Goal: Information Seeking & Learning: Check status

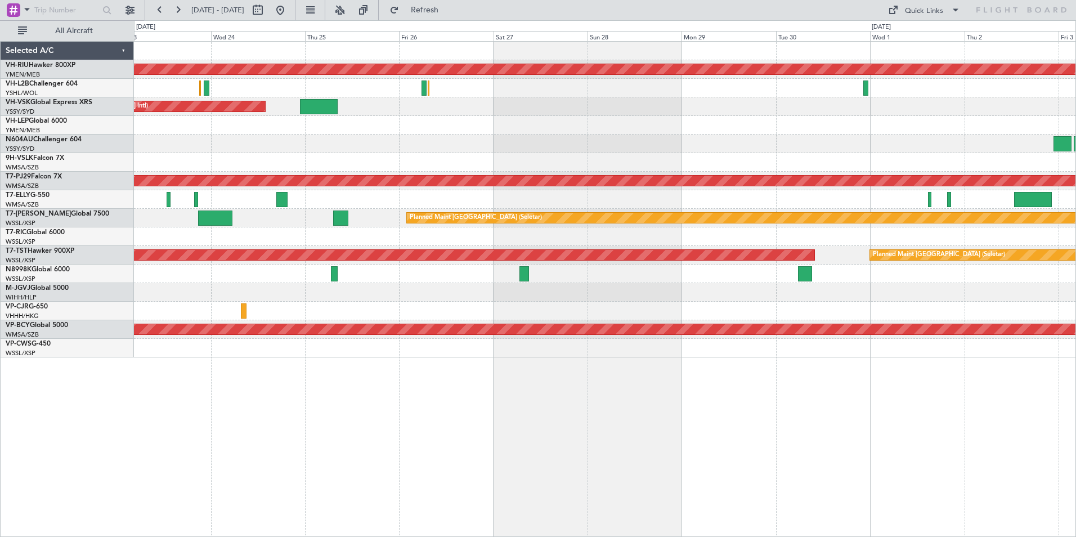
click at [399, 115] on div "Planned Maint [GEOGRAPHIC_DATA] ([GEOGRAPHIC_DATA]) Planned Maint Sydney ([PERS…" at bounding box center [605, 200] width 942 height 316
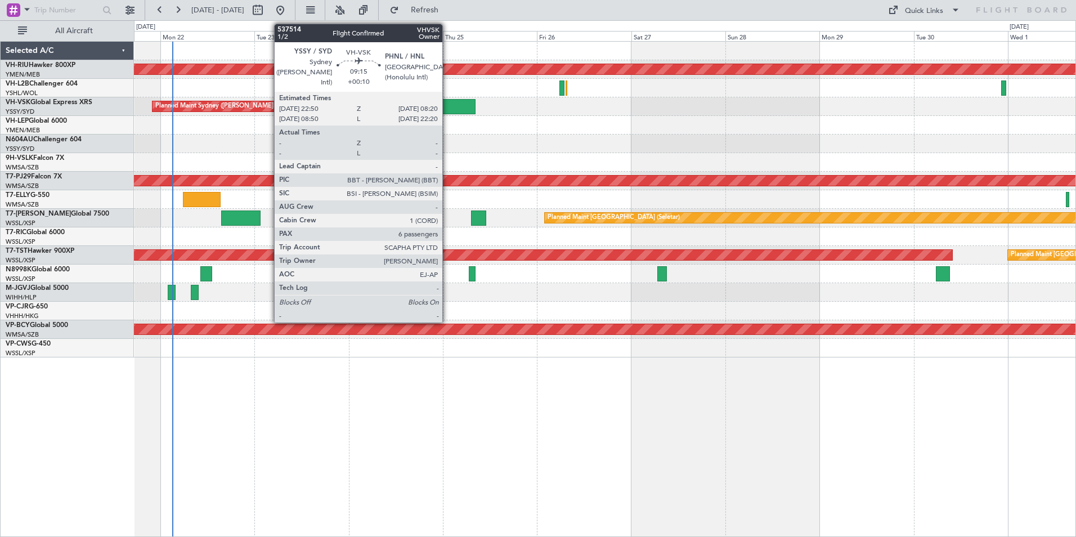
click at [448, 110] on div at bounding box center [457, 106] width 38 height 15
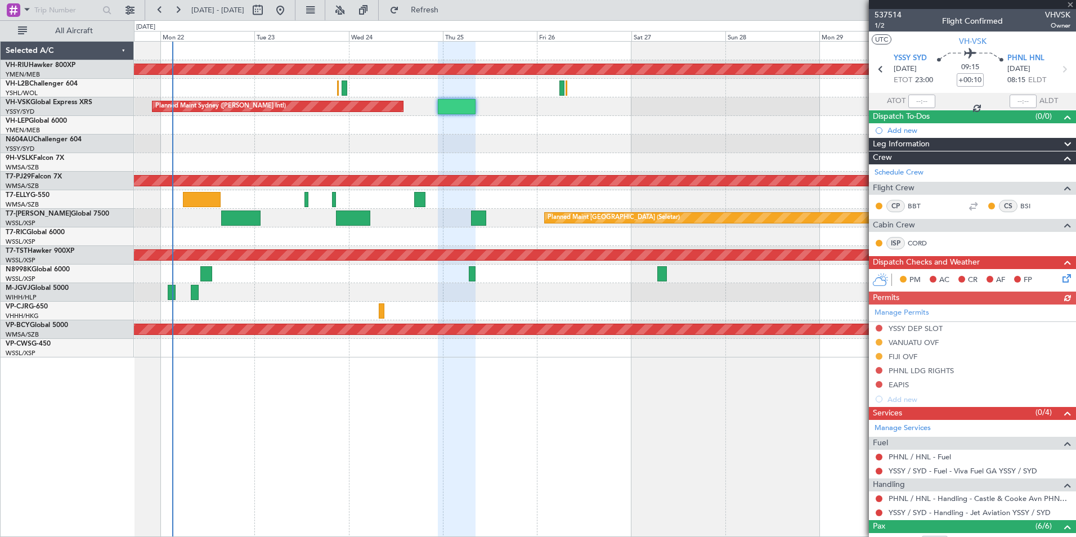
click at [769, 119] on div at bounding box center [605, 125] width 942 height 19
click at [1073, 3] on span at bounding box center [1070, 5] width 11 height 10
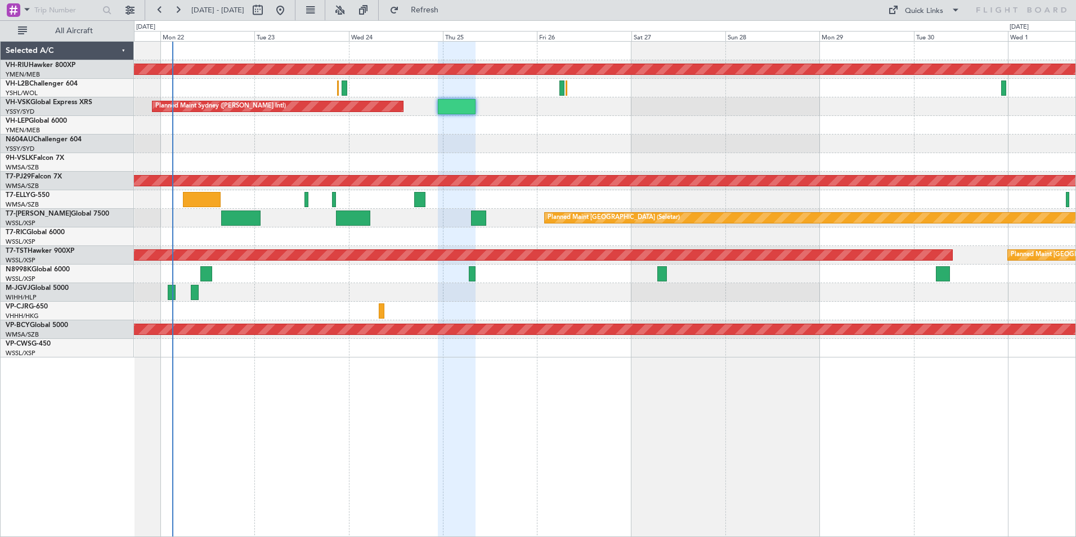
type input "0"
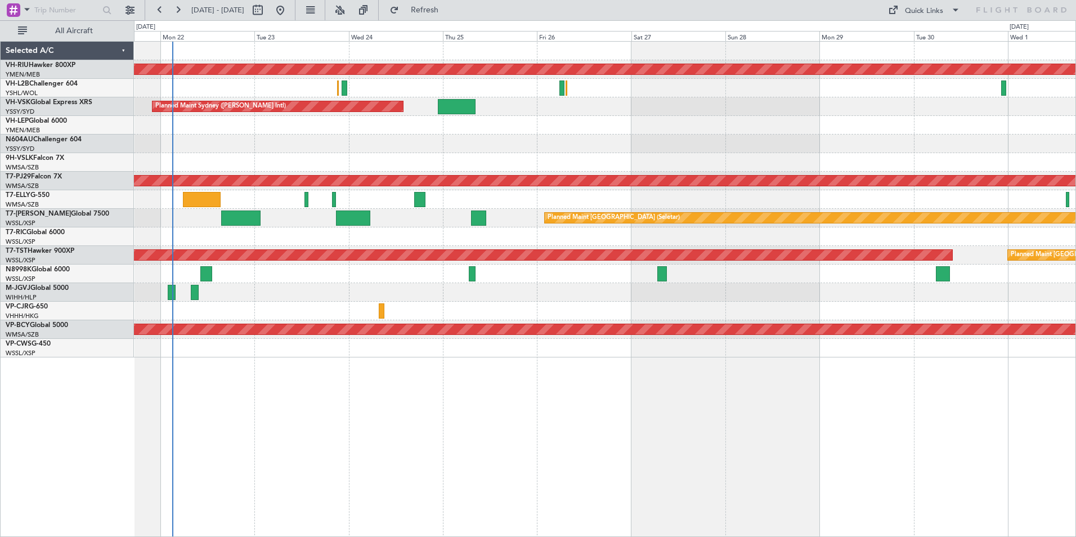
click at [613, 126] on div at bounding box center [605, 125] width 942 height 19
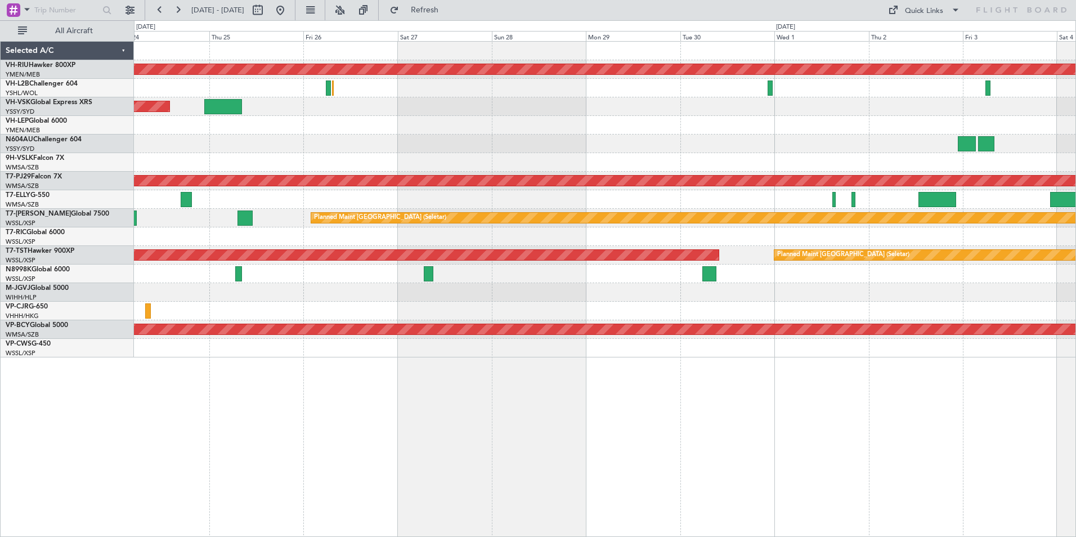
click at [584, 153] on div at bounding box center [605, 162] width 942 height 19
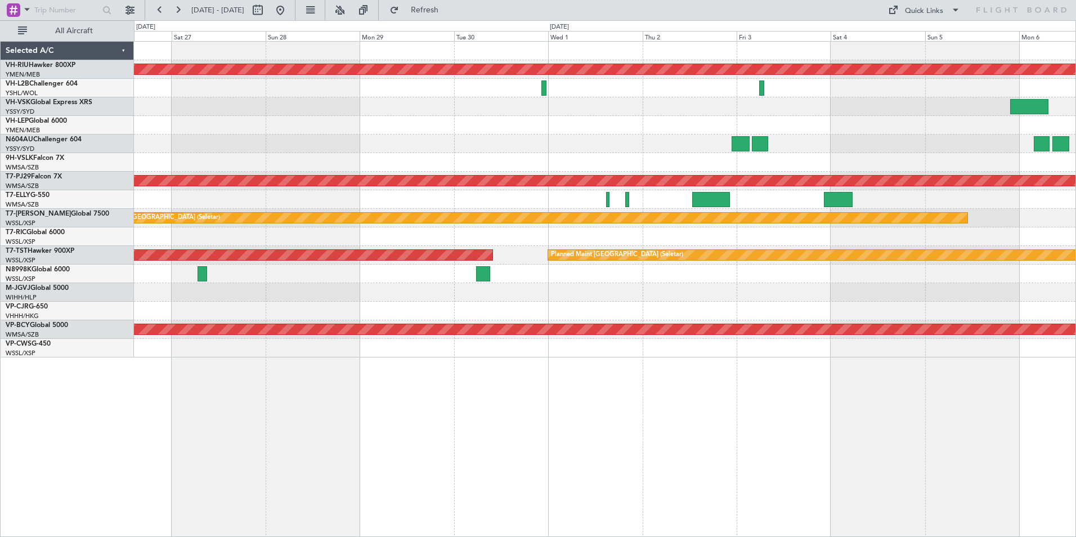
click at [578, 162] on div "Planned Maint [GEOGRAPHIC_DATA] ([GEOGRAPHIC_DATA]) Planned Maint Sydney ([PERS…" at bounding box center [605, 200] width 942 height 316
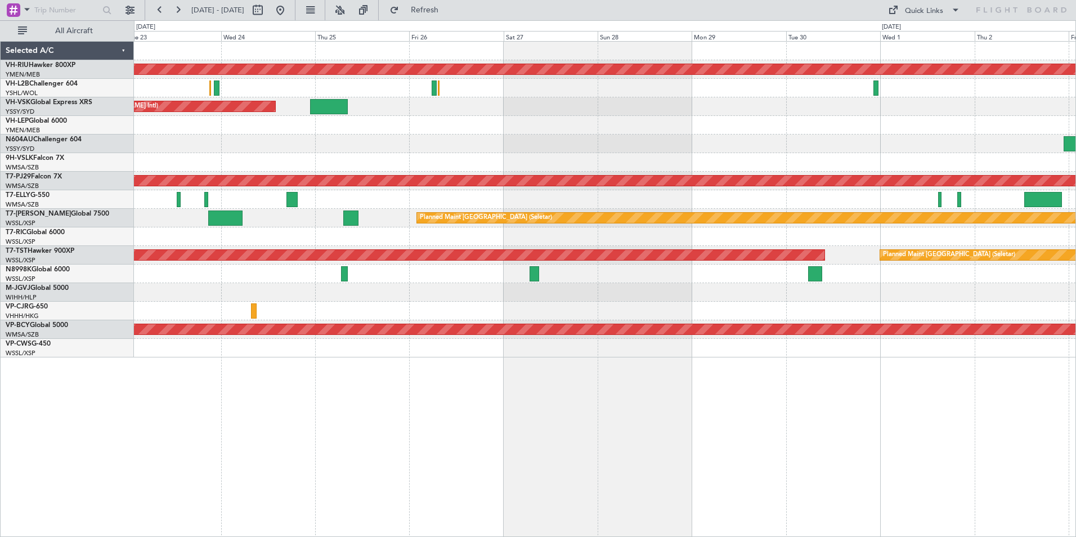
click at [286, 151] on div at bounding box center [605, 144] width 942 height 19
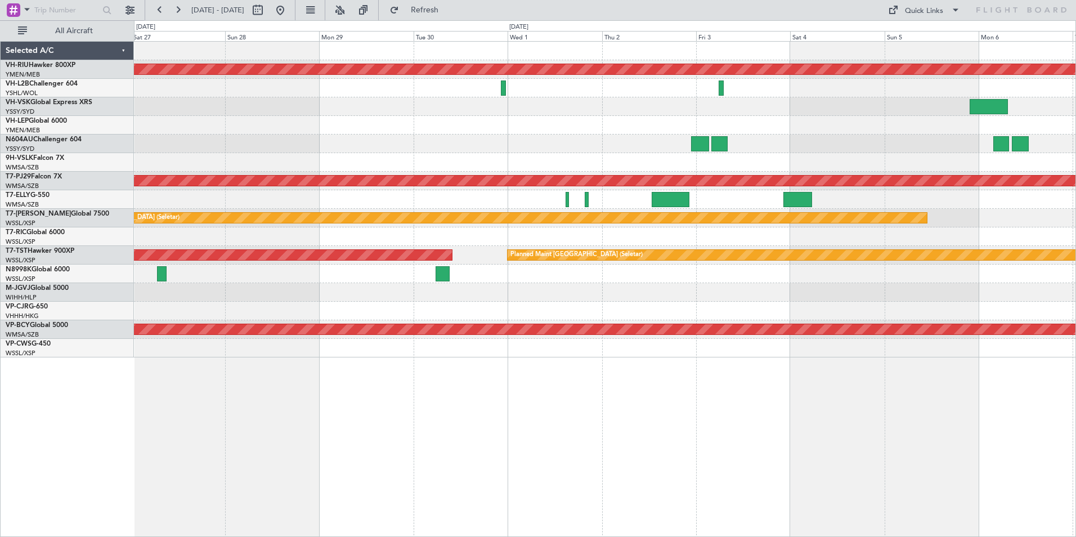
click at [363, 153] on div "Planned Maint [GEOGRAPHIC_DATA] ([GEOGRAPHIC_DATA]) Planned Maint Sydney ([PERS…" at bounding box center [605, 200] width 942 height 316
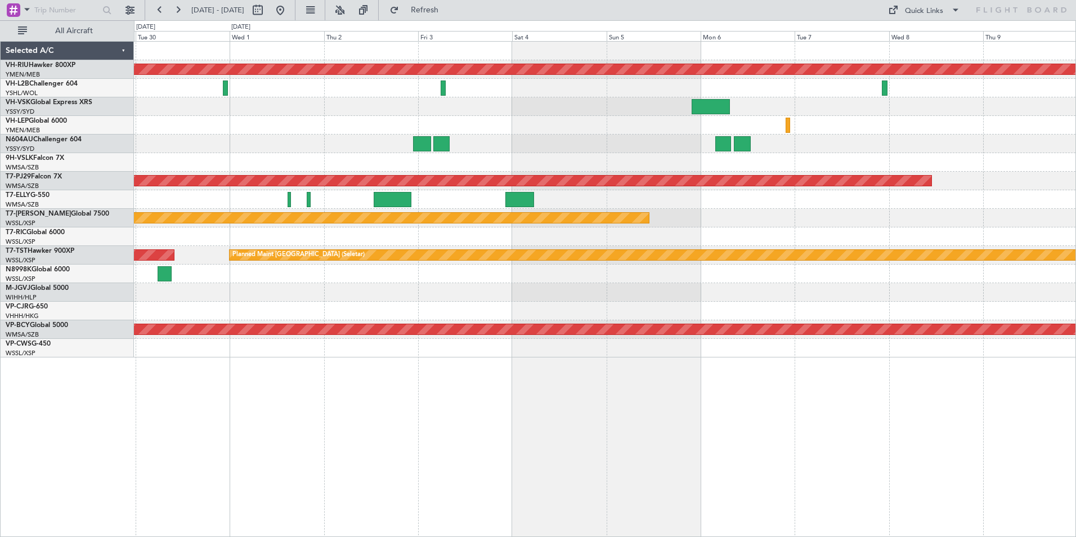
click at [527, 155] on div "Planned Maint [GEOGRAPHIC_DATA] ([GEOGRAPHIC_DATA]) Planned Maint [GEOGRAPHIC_D…" at bounding box center [605, 200] width 942 height 316
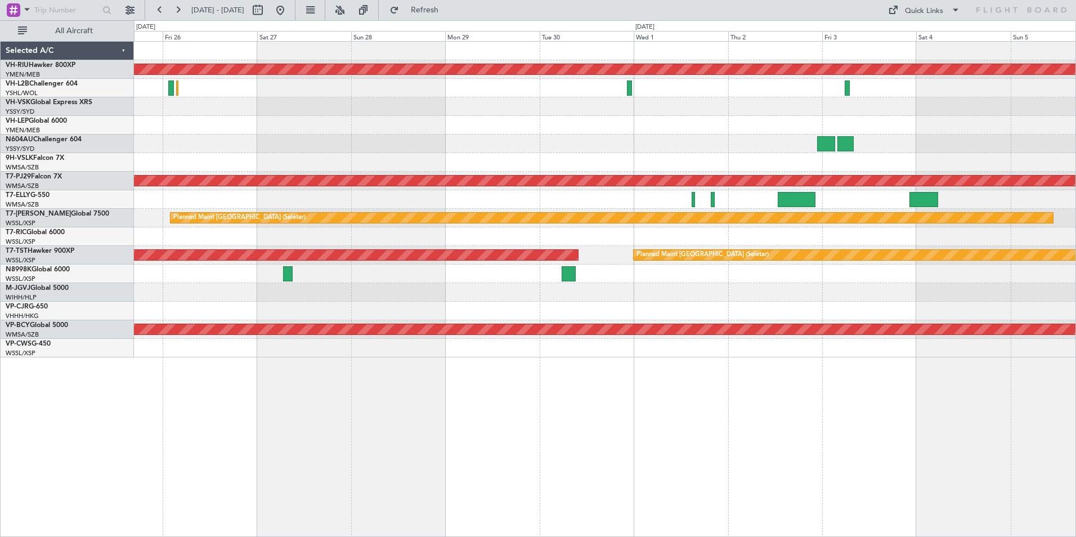
click at [724, 132] on div at bounding box center [605, 125] width 942 height 19
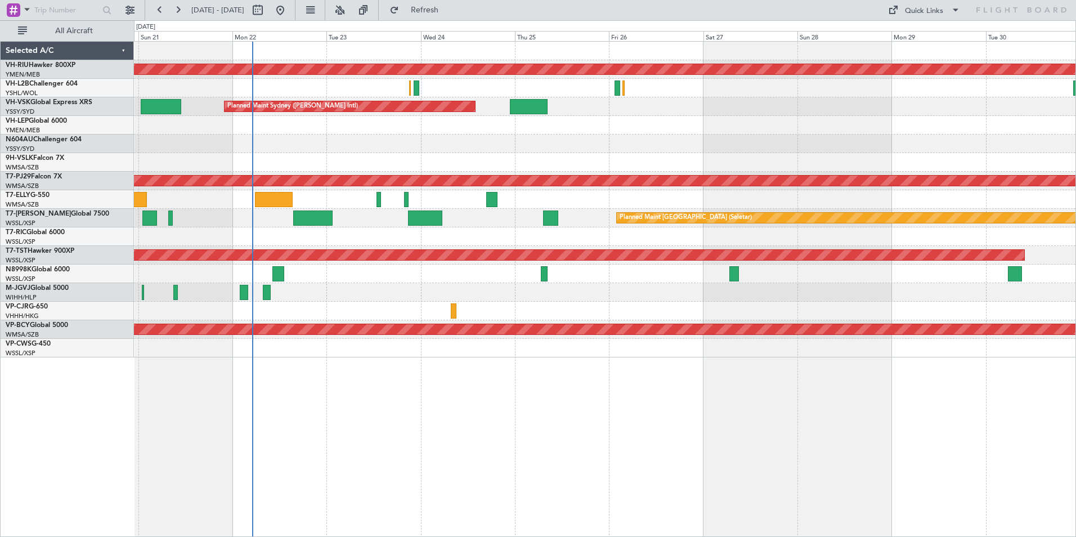
click at [666, 151] on div at bounding box center [605, 144] width 942 height 19
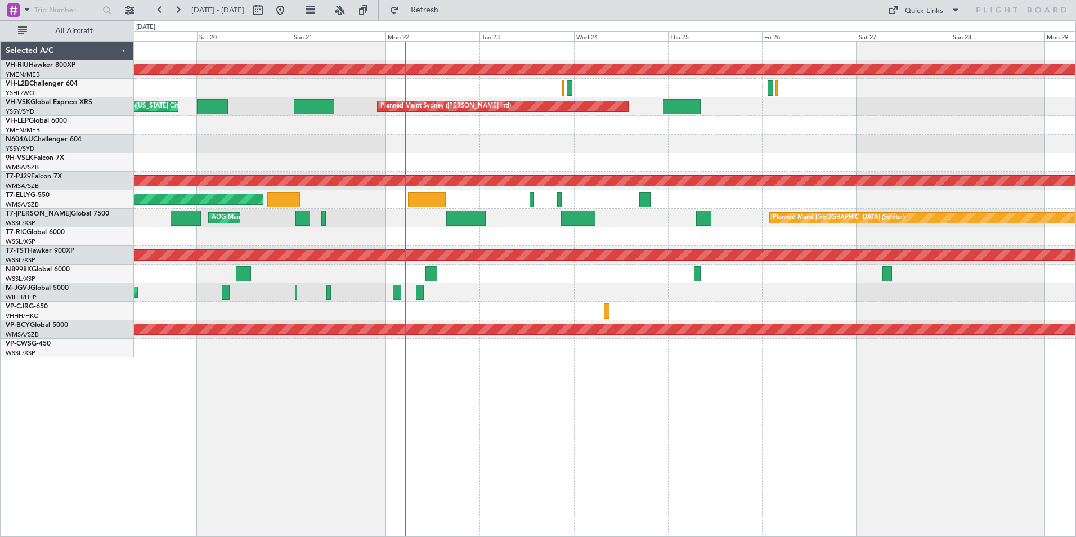
click at [247, 129] on div at bounding box center [605, 125] width 942 height 19
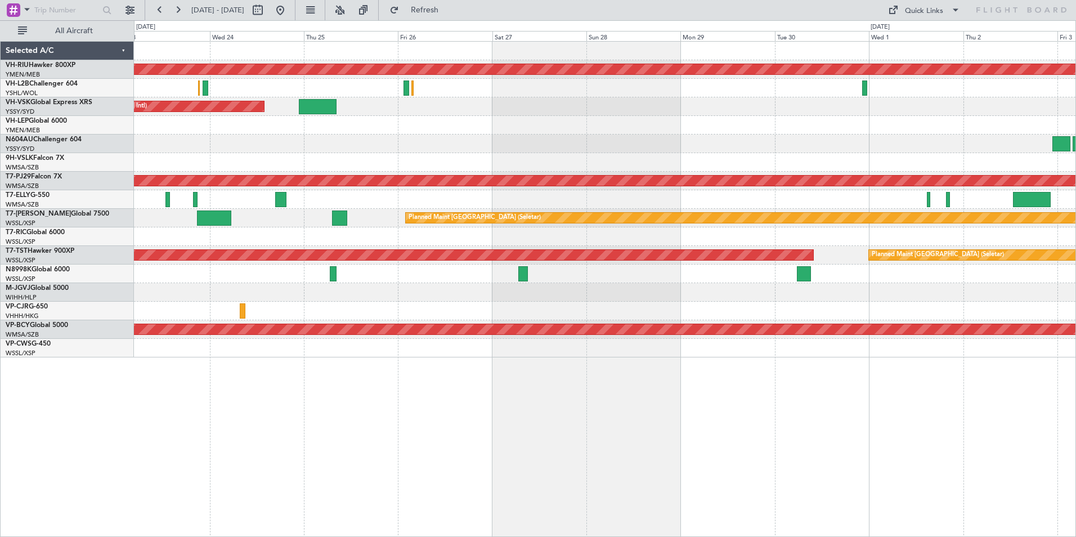
click at [379, 135] on div "Planned Maint [GEOGRAPHIC_DATA] ([GEOGRAPHIC_DATA]) Planned Maint Sydney ([PERS…" at bounding box center [605, 200] width 942 height 316
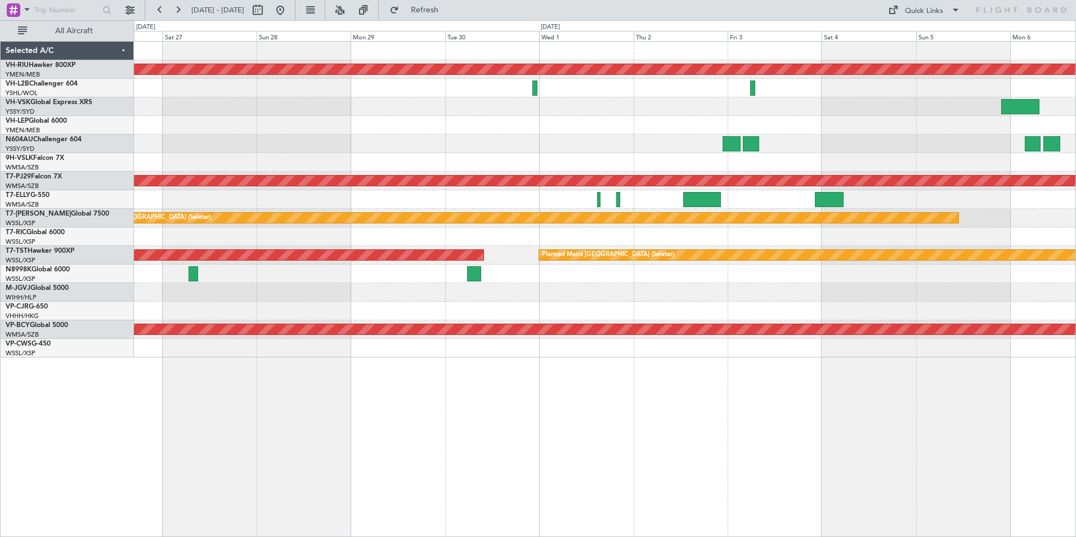
click at [520, 142] on div "Planned Maint [GEOGRAPHIC_DATA] ([GEOGRAPHIC_DATA]) Planned Maint Sydney ([PERS…" at bounding box center [605, 200] width 942 height 316
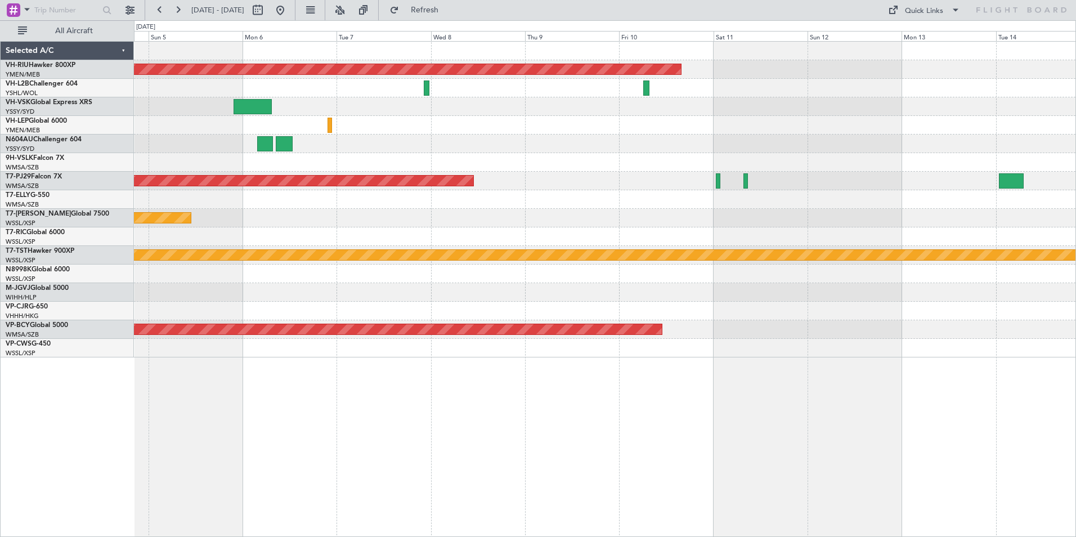
click at [538, 123] on div at bounding box center [605, 125] width 942 height 19
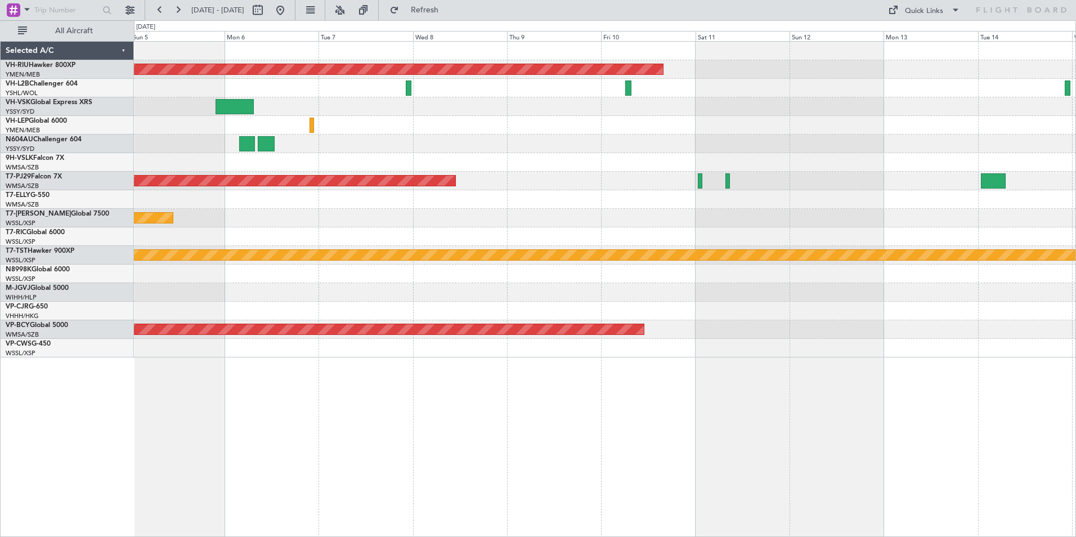
click at [453, 128] on div "Planned Maint [GEOGRAPHIC_DATA] ([GEOGRAPHIC_DATA]) Planned Maint [GEOGRAPHIC_D…" at bounding box center [605, 200] width 942 height 316
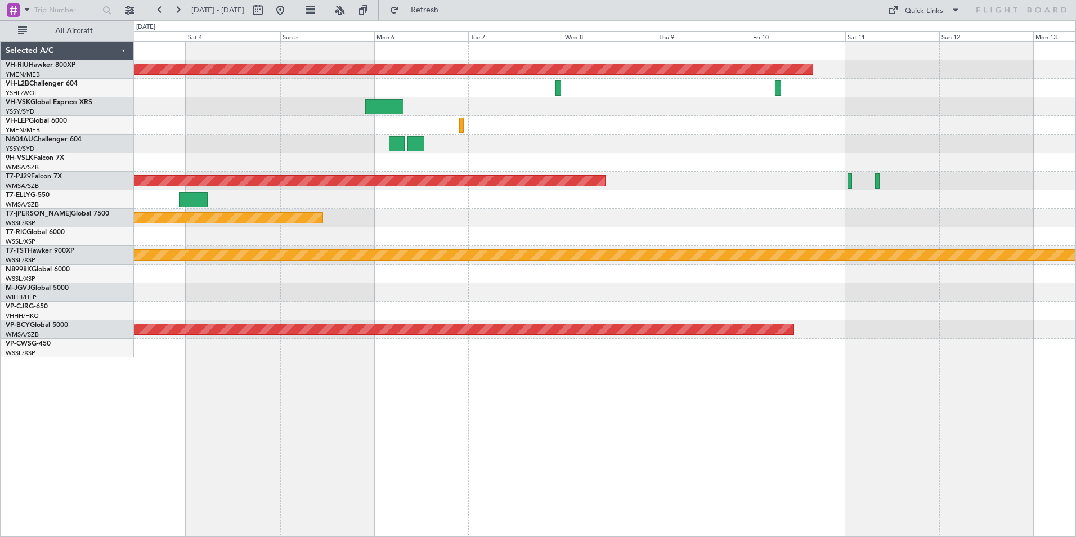
click at [992, 144] on div at bounding box center [605, 144] width 942 height 19
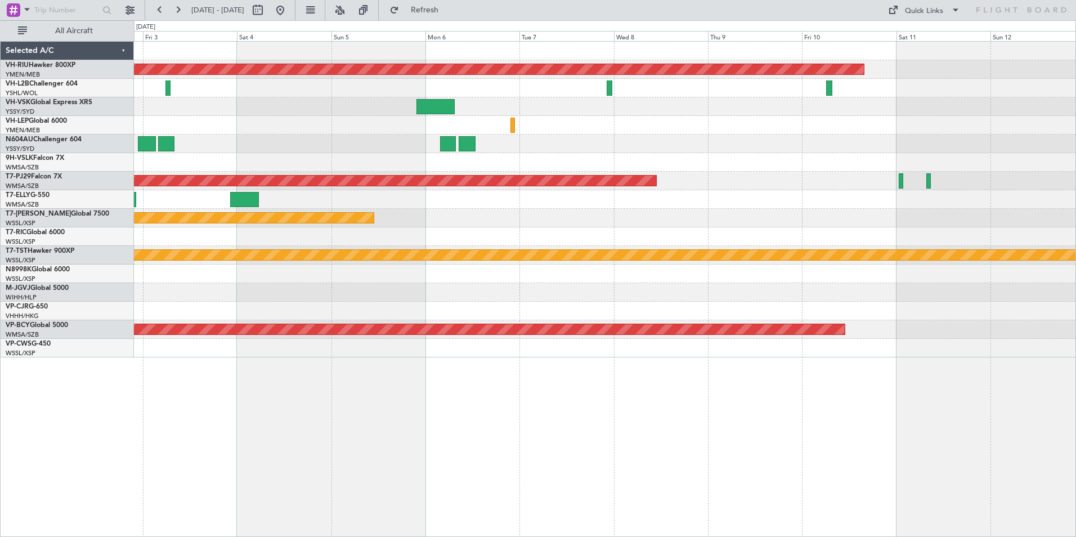
click at [982, 133] on div at bounding box center [605, 125] width 942 height 19
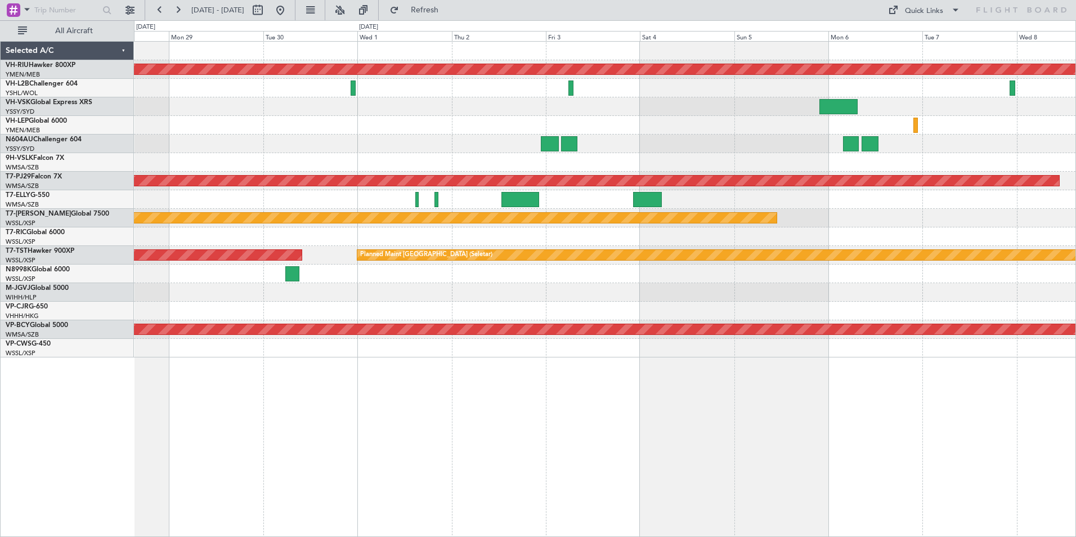
click at [678, 135] on div "Planned Maint [GEOGRAPHIC_DATA] ([GEOGRAPHIC_DATA]) Planned Maint [GEOGRAPHIC_D…" at bounding box center [605, 200] width 942 height 316
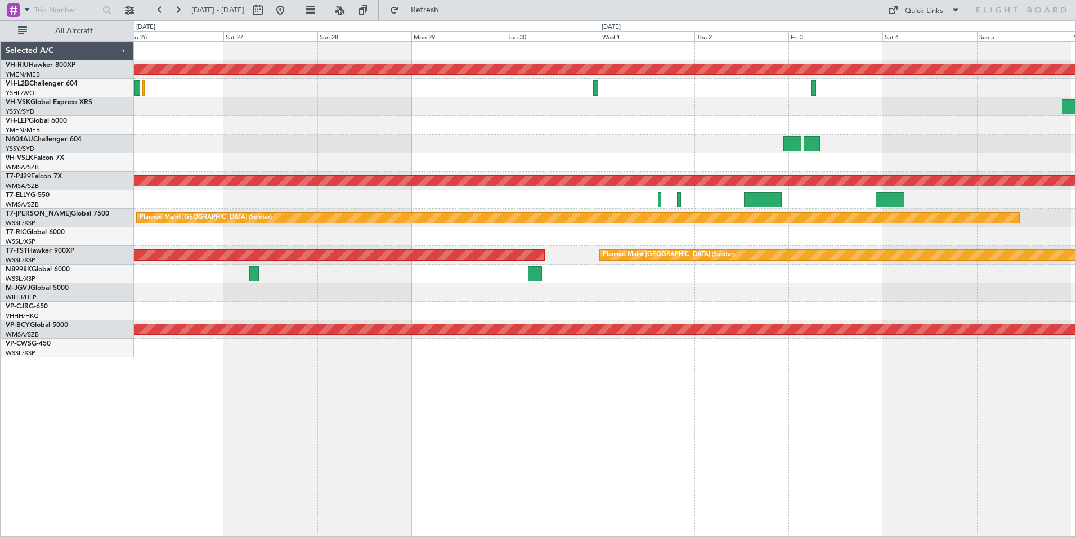
click at [684, 129] on div at bounding box center [605, 125] width 942 height 19
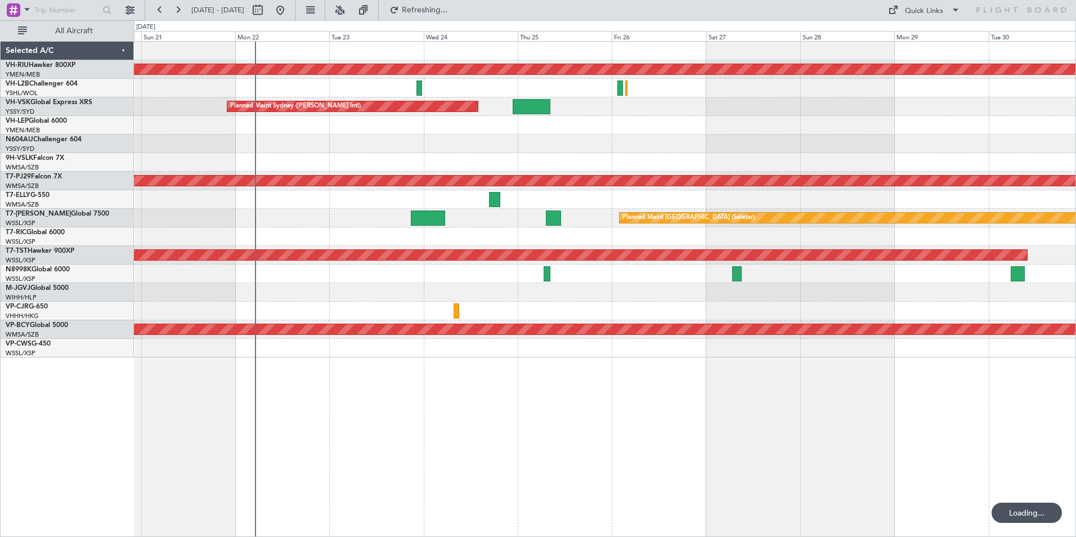
click at [572, 164] on div "Planned Maint [GEOGRAPHIC_DATA] ([GEOGRAPHIC_DATA]) Unplanned Maint [GEOGRAPHIC…" at bounding box center [605, 200] width 942 height 316
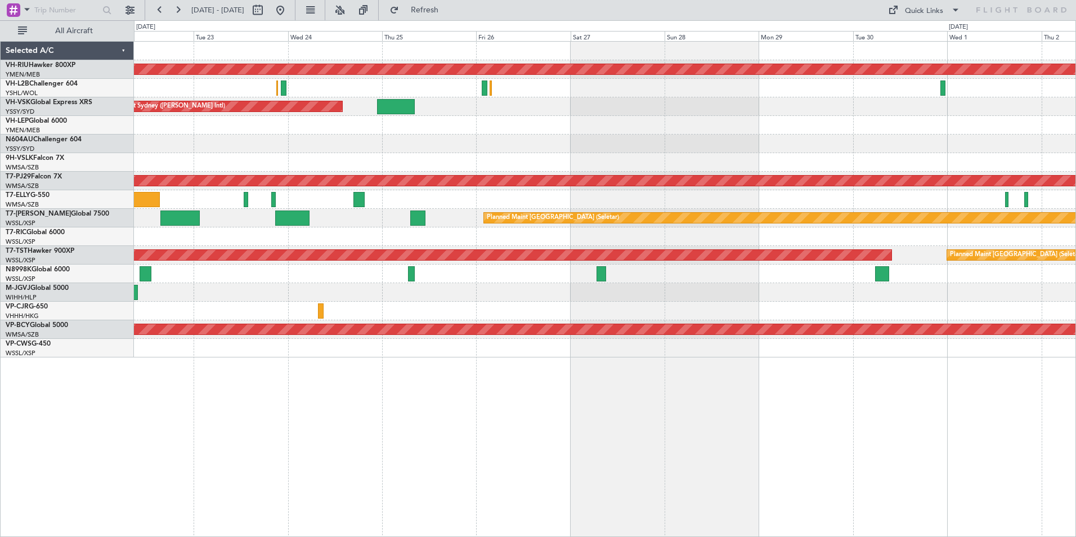
click at [279, 141] on div at bounding box center [605, 144] width 942 height 19
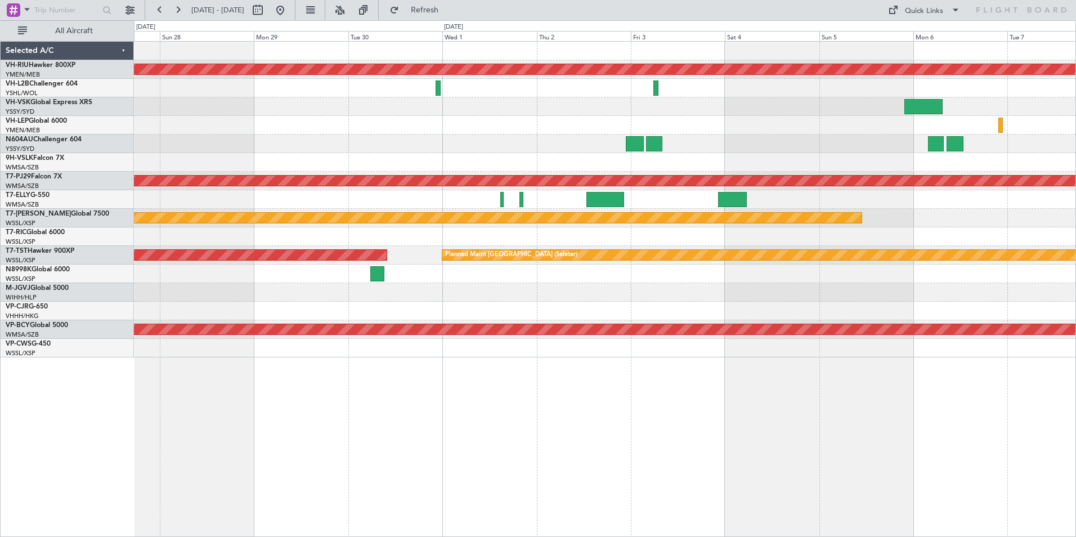
click at [190, 140] on div at bounding box center [605, 144] width 942 height 19
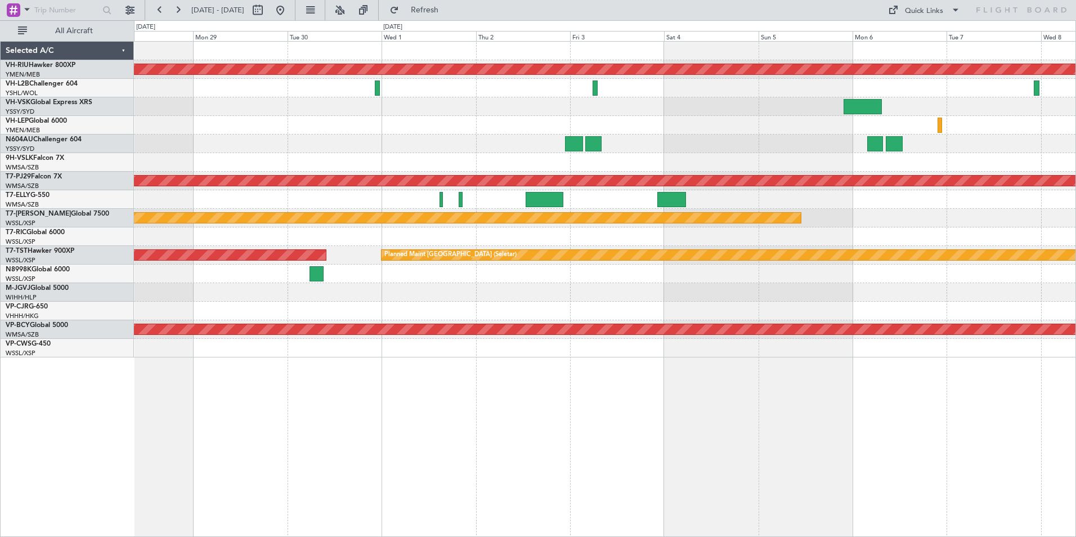
click at [590, 146] on div at bounding box center [605, 144] width 942 height 19
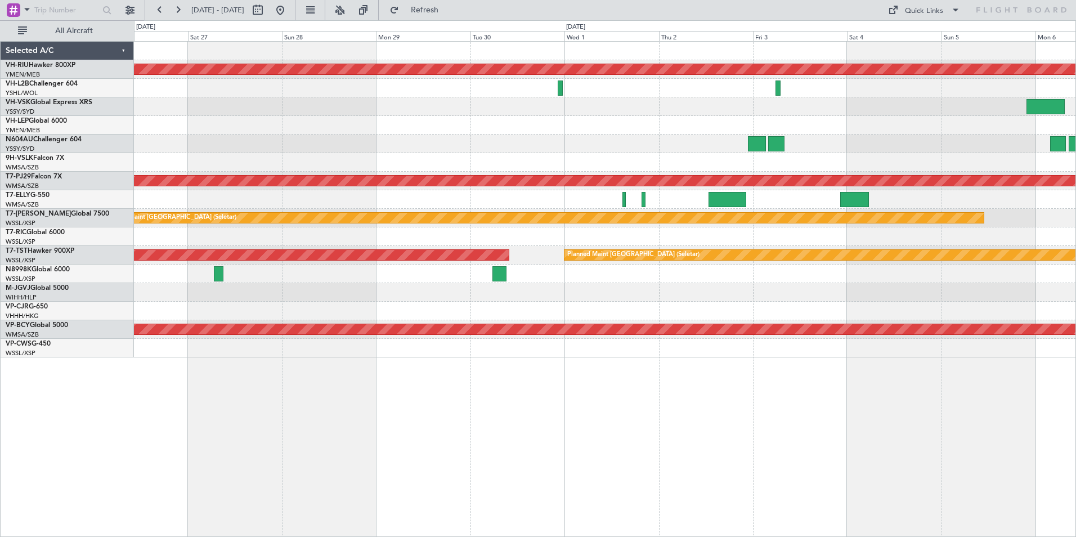
click at [672, 162] on div "Planned Maint [GEOGRAPHIC_DATA] ([GEOGRAPHIC_DATA]) Planned Maint Sydney ([PERS…" at bounding box center [605, 200] width 942 height 316
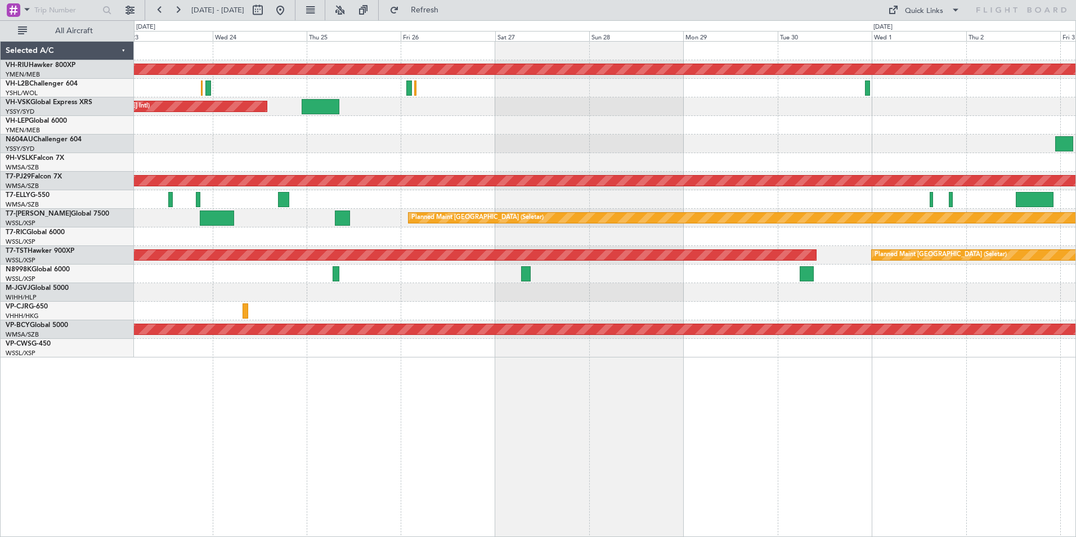
click at [724, 139] on div "Planned Maint [GEOGRAPHIC_DATA] ([GEOGRAPHIC_DATA]) Planned Maint Sydney ([PERS…" at bounding box center [605, 200] width 942 height 316
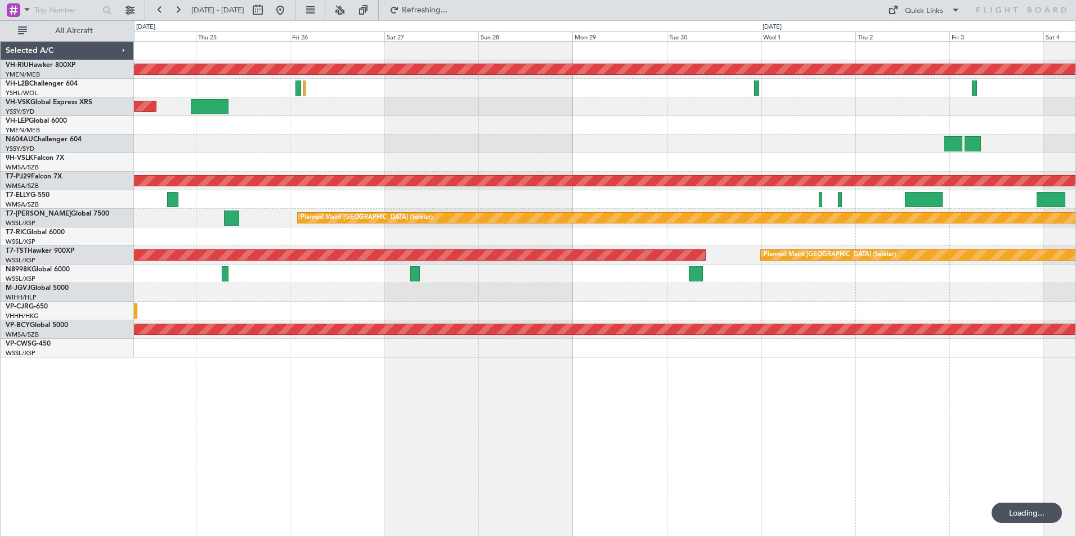
click at [776, 132] on div at bounding box center [605, 125] width 942 height 19
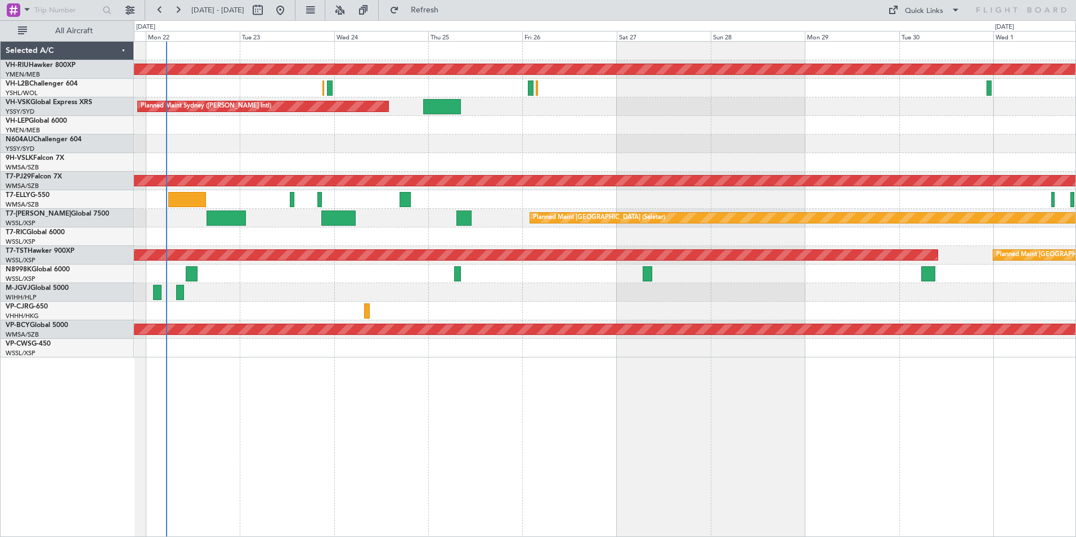
click at [360, 133] on div "Planned Maint [GEOGRAPHIC_DATA] ([GEOGRAPHIC_DATA]) Planned Maint Sydney ([PERS…" at bounding box center [605, 200] width 942 height 316
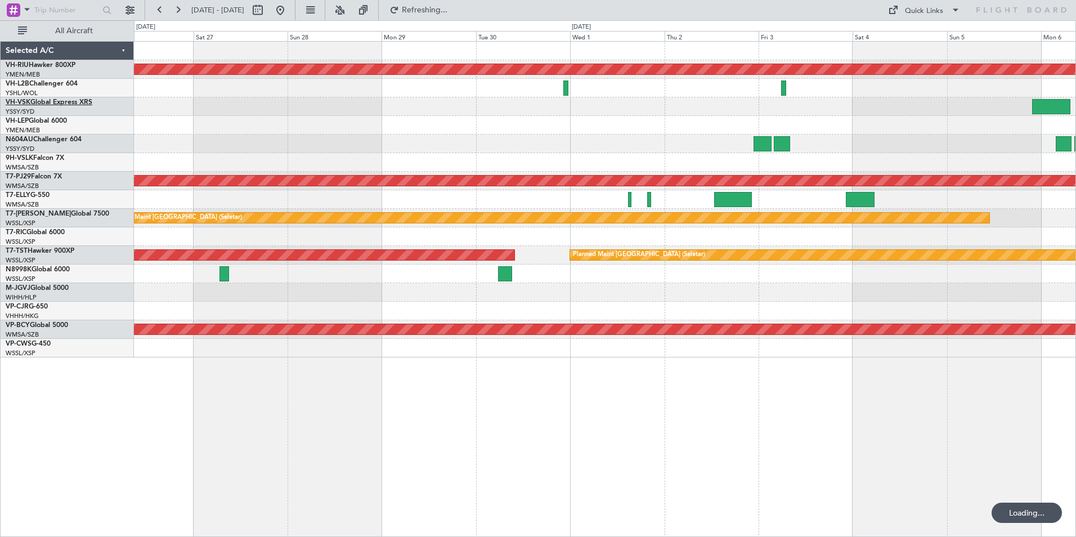
click at [42, 101] on link "VH-VSK Global Express XRS" at bounding box center [49, 102] width 87 height 7
click at [699, 140] on div at bounding box center [605, 144] width 942 height 19
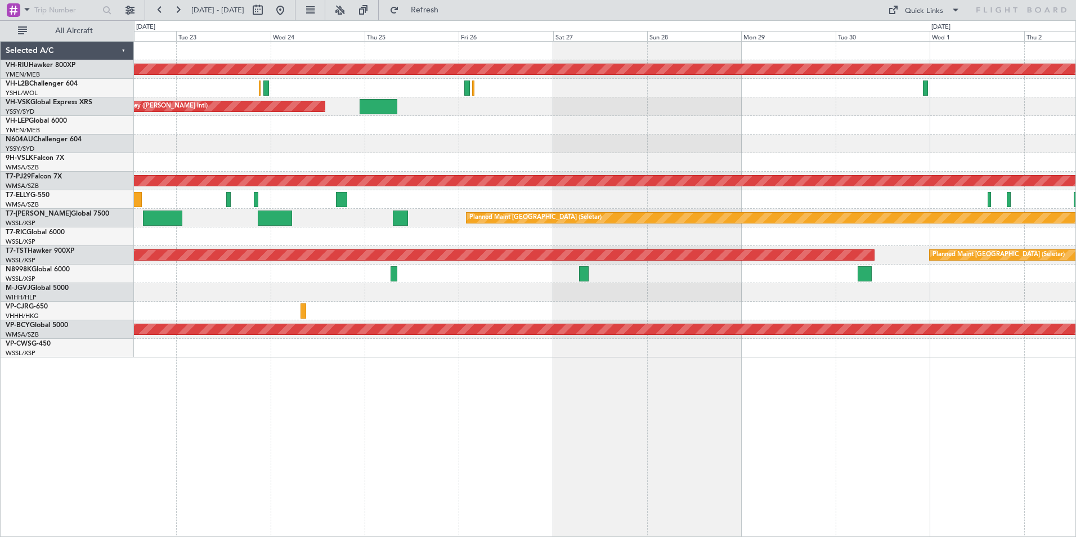
click at [701, 131] on div at bounding box center [605, 125] width 942 height 19
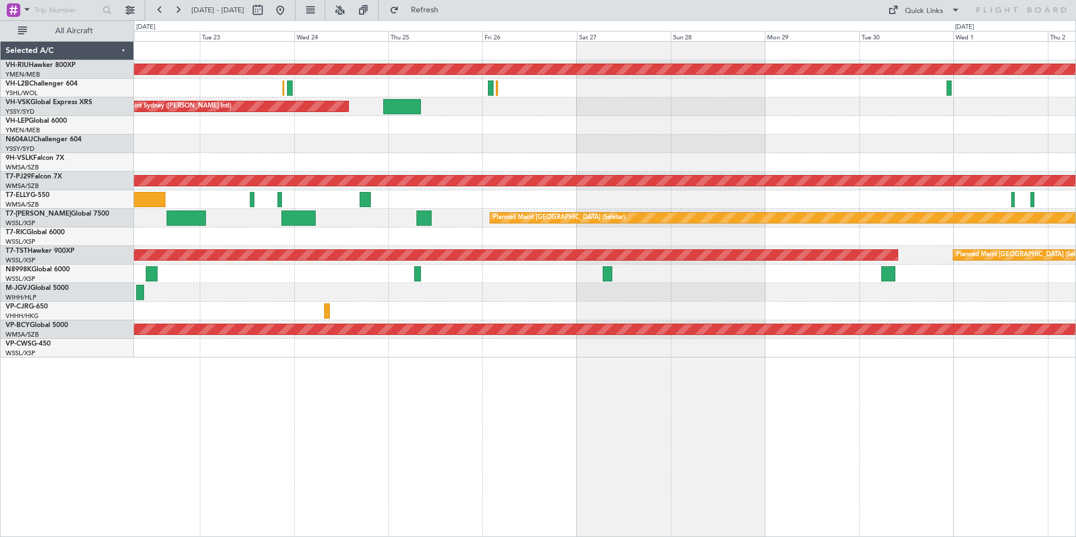
click at [628, 135] on div "Planned Maint [GEOGRAPHIC_DATA] ([GEOGRAPHIC_DATA]) Planned Maint Sydney ([PERS…" at bounding box center [605, 200] width 942 height 316
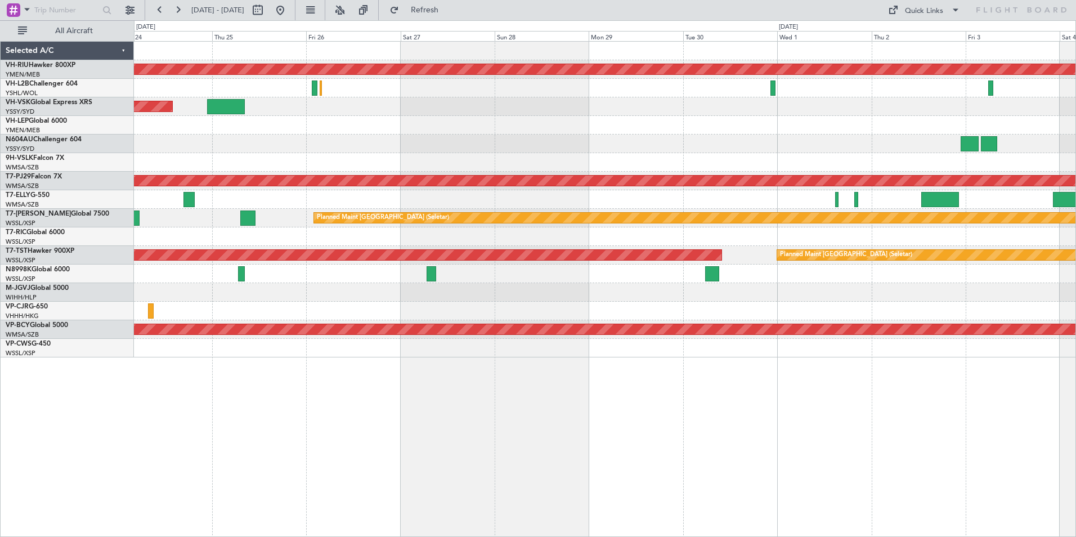
click at [593, 137] on div at bounding box center [605, 144] width 942 height 19
